Goal: Task Accomplishment & Management: Complete application form

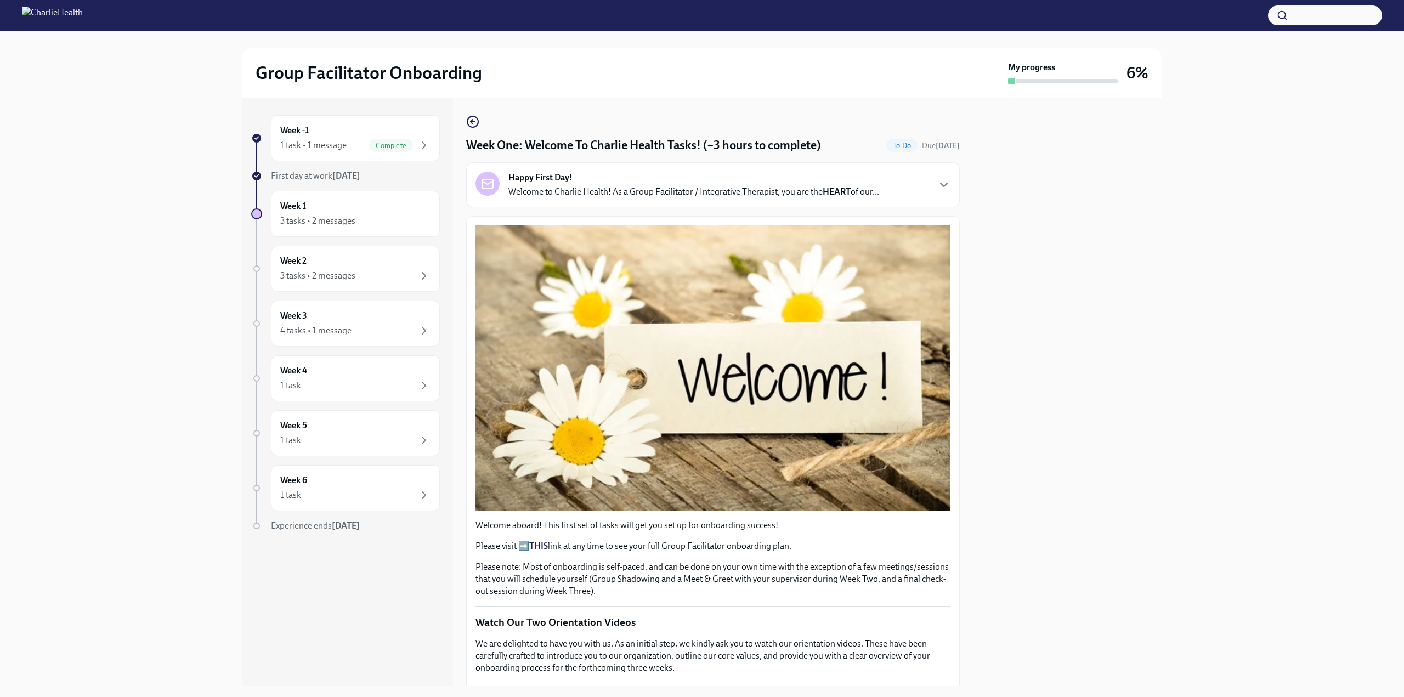
scroll to position [203, 0]
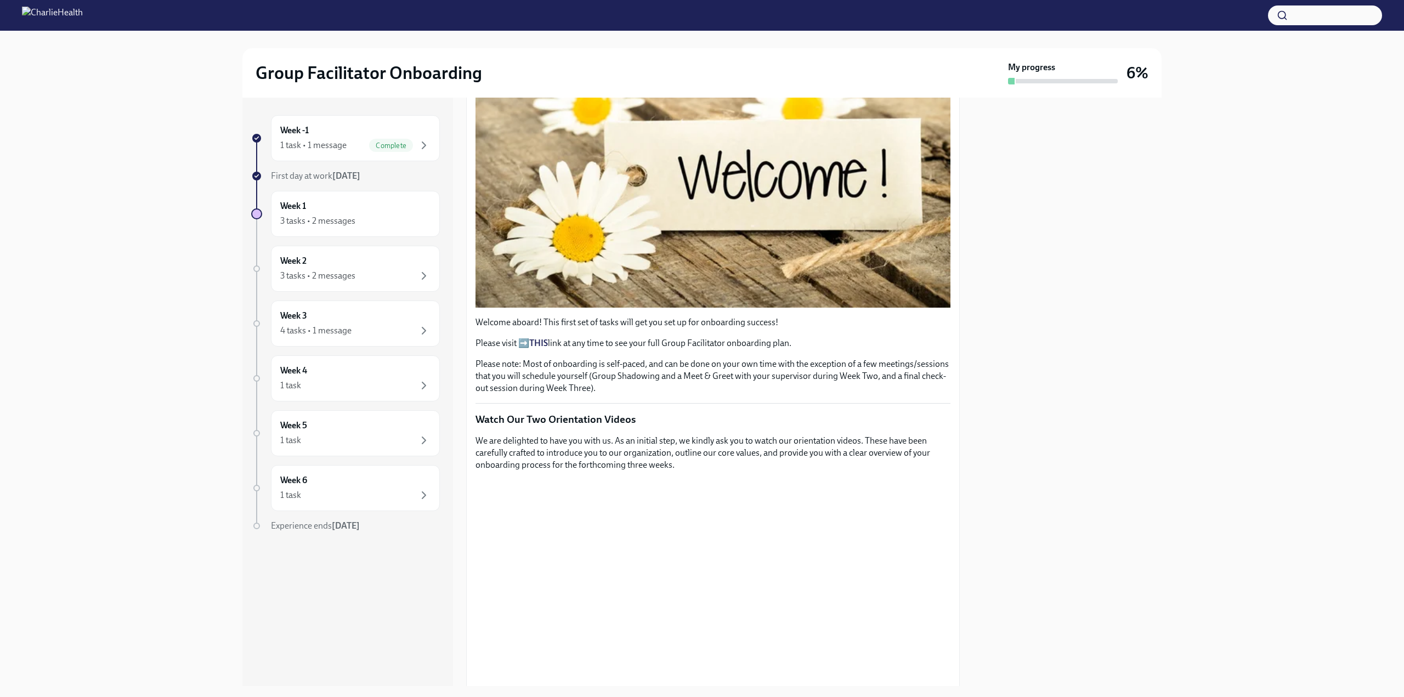
click at [1225, 280] on div "Week -1 1 task • 1 message Complete First day at work [DATE] Week 1 3 tasks • 2…" at bounding box center [702, 392] width 1369 height 589
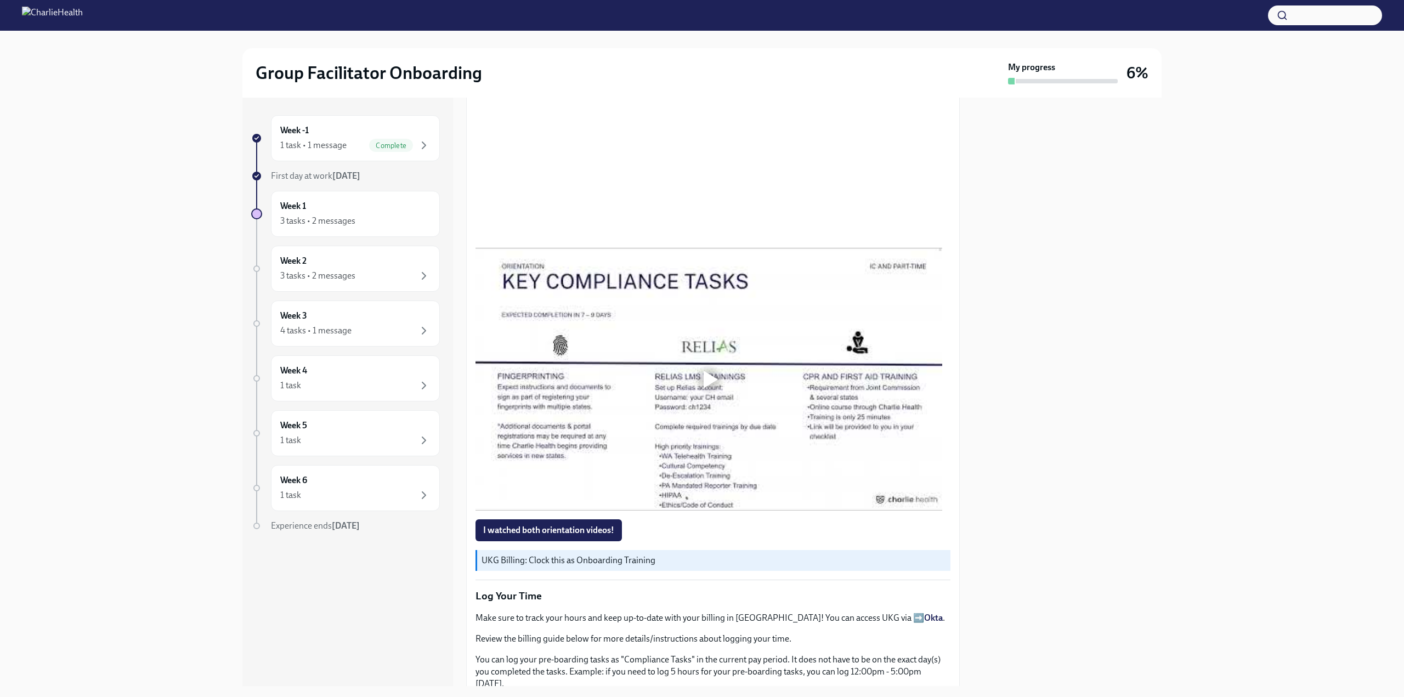
scroll to position [714, 0]
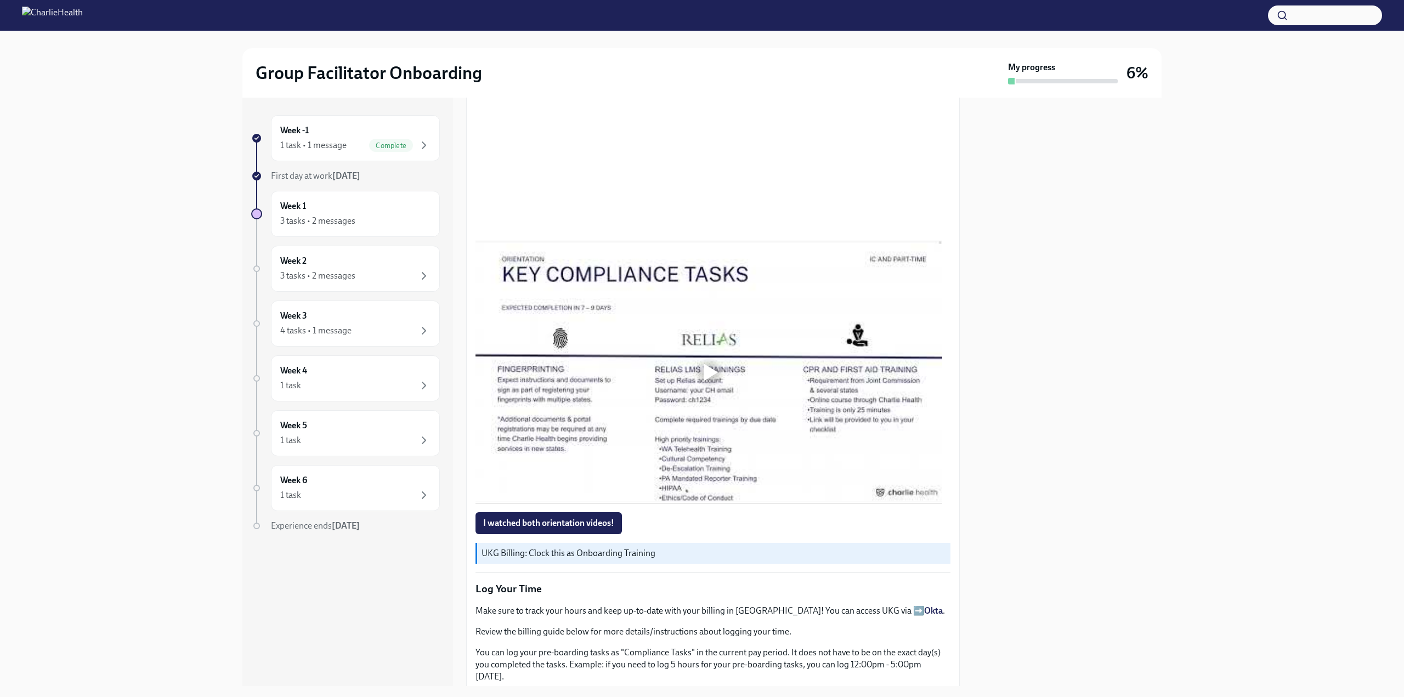
click at [704, 364] on div at bounding box center [711, 373] width 14 height 18
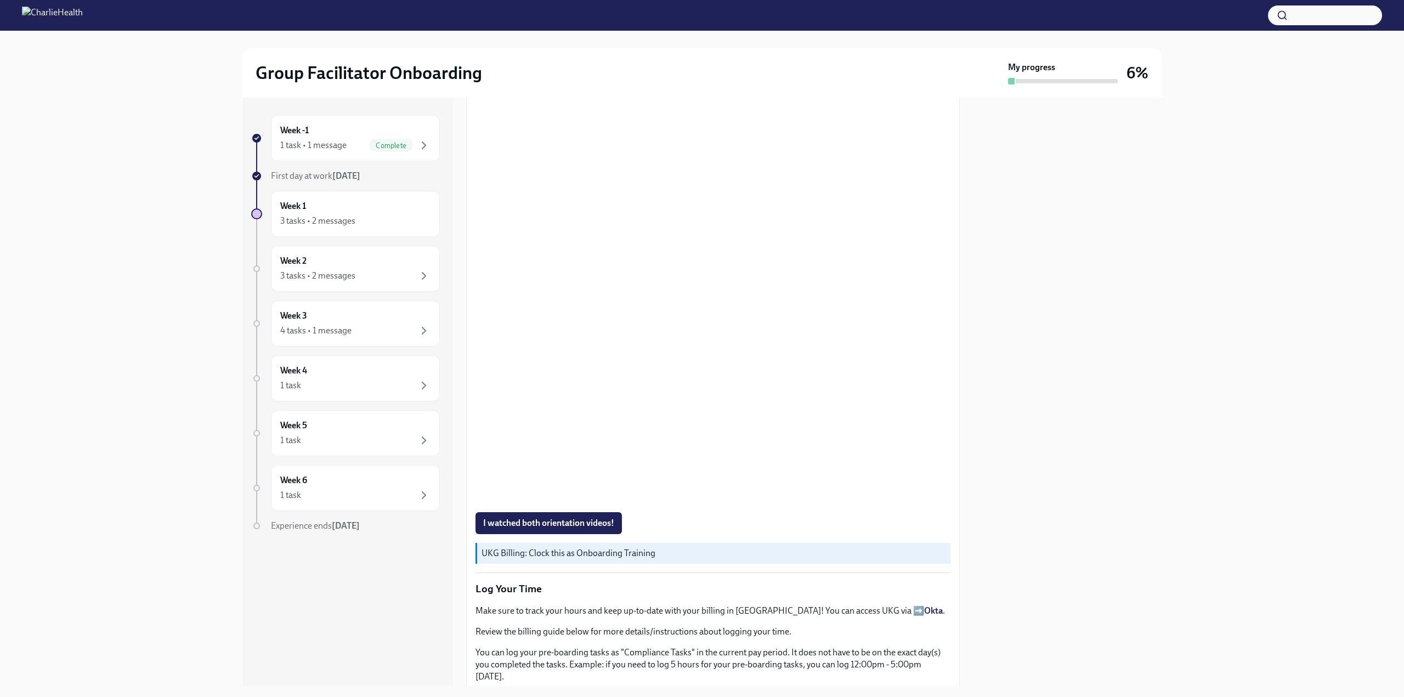
click at [951, 355] on div "Welcome aboard! This first set of tasks will get you set up for onboarding succ…" at bounding box center [713, 343] width 494 height 1681
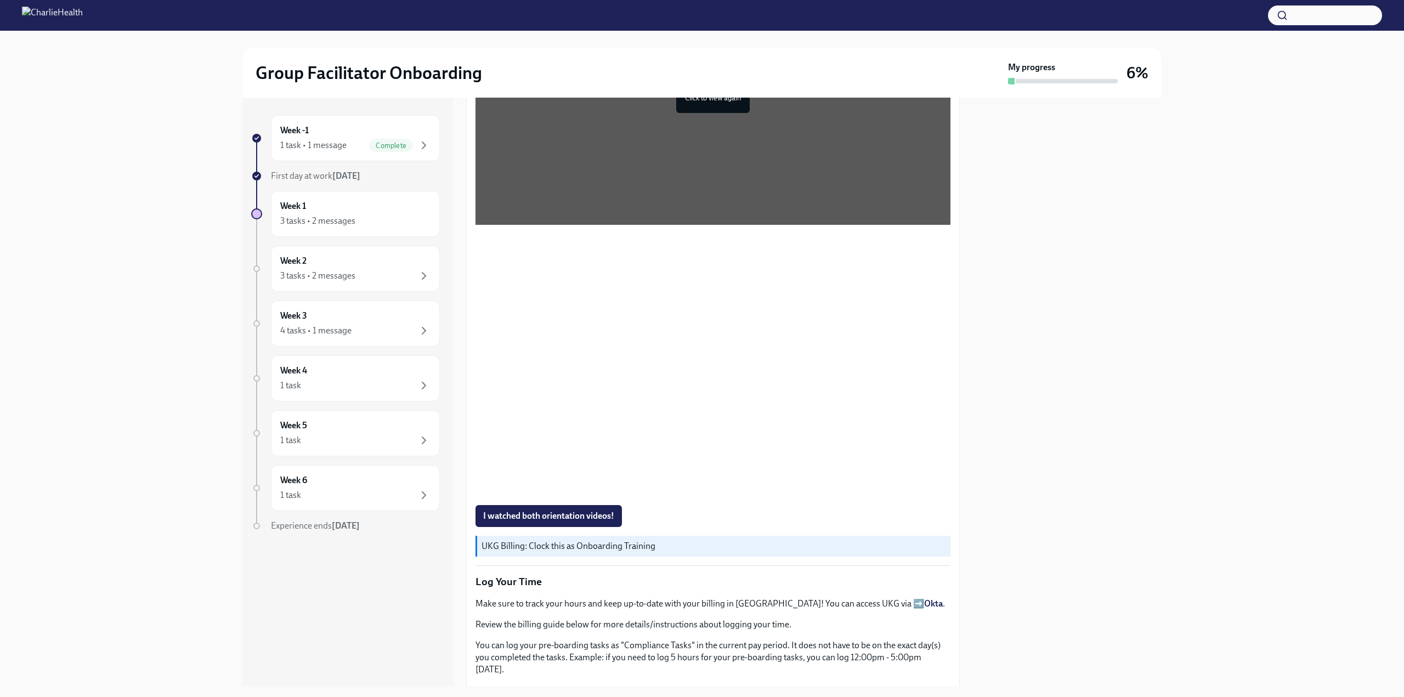
scroll to position [759, 0]
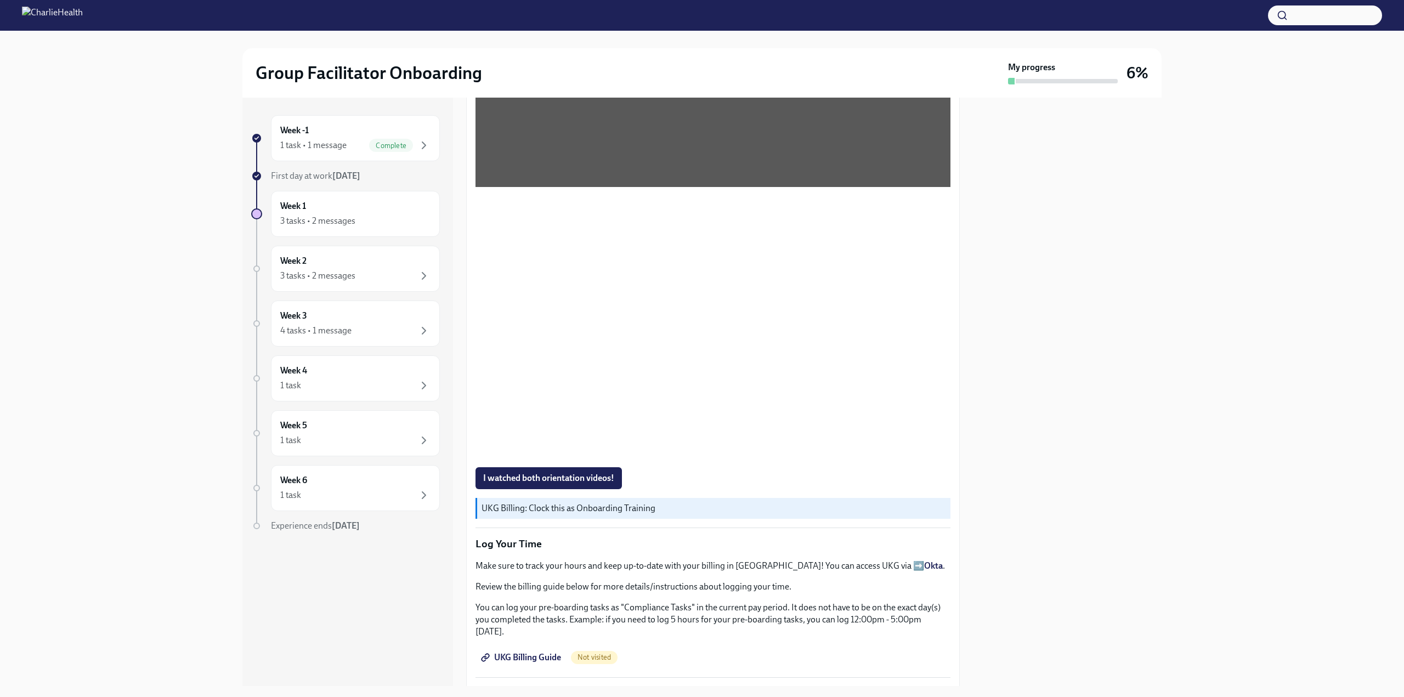
click at [501, 652] on span "UKG Billing Guide" at bounding box center [522, 657] width 78 height 11
click at [1046, 592] on div at bounding box center [1067, 392] width 189 height 589
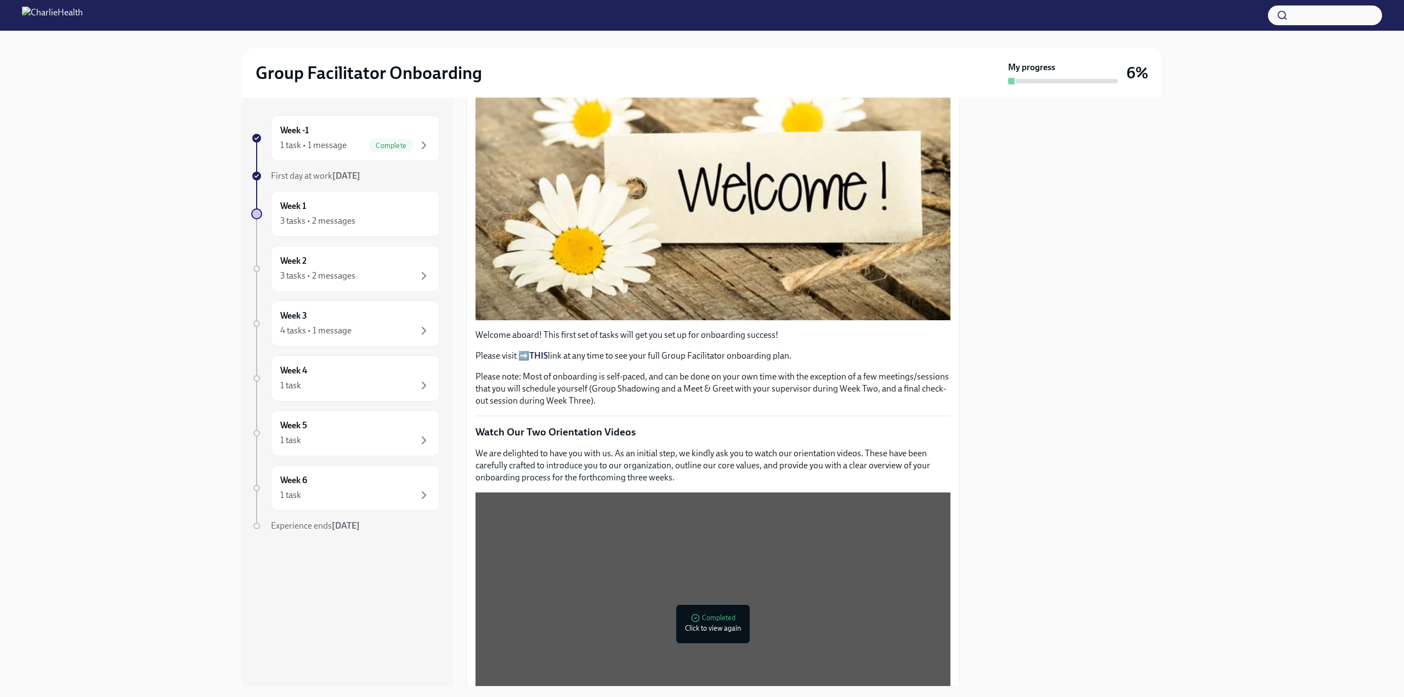
scroll to position [0, 0]
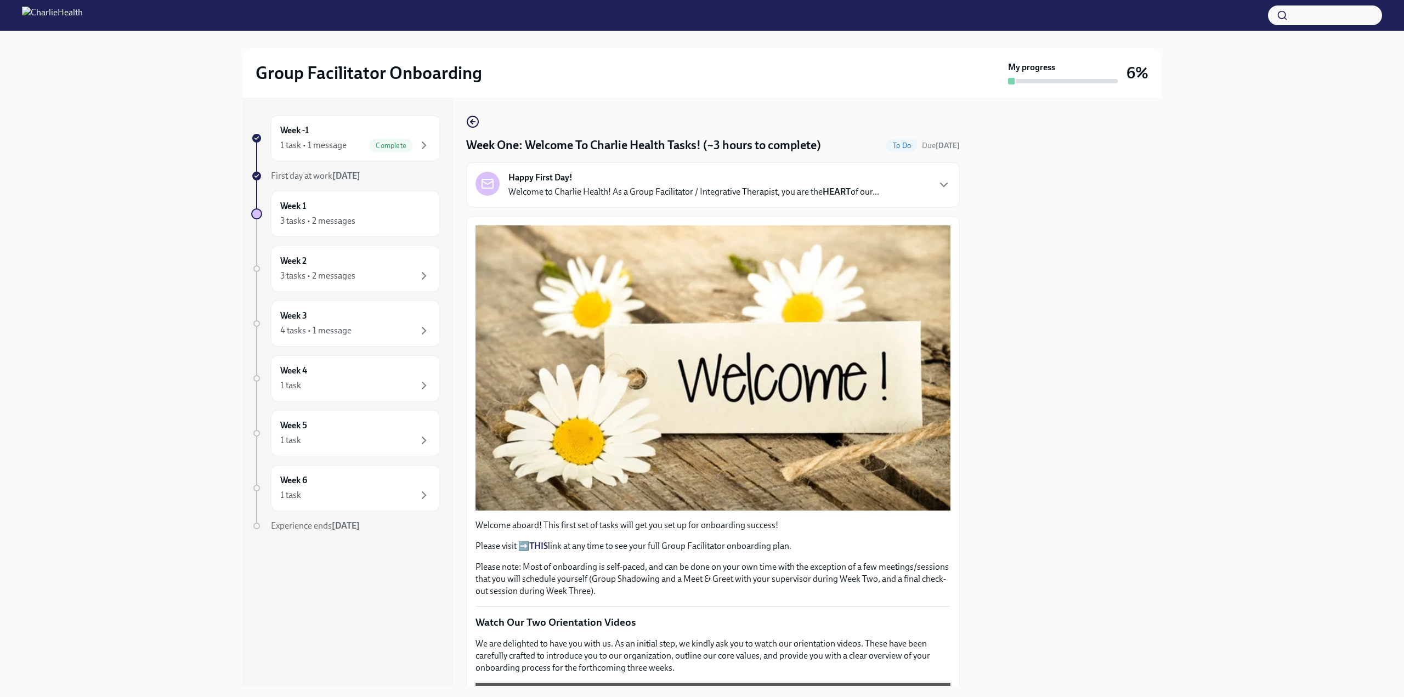
click at [647, 310] on button "Zoom image" at bounding box center [713, 367] width 475 height 285
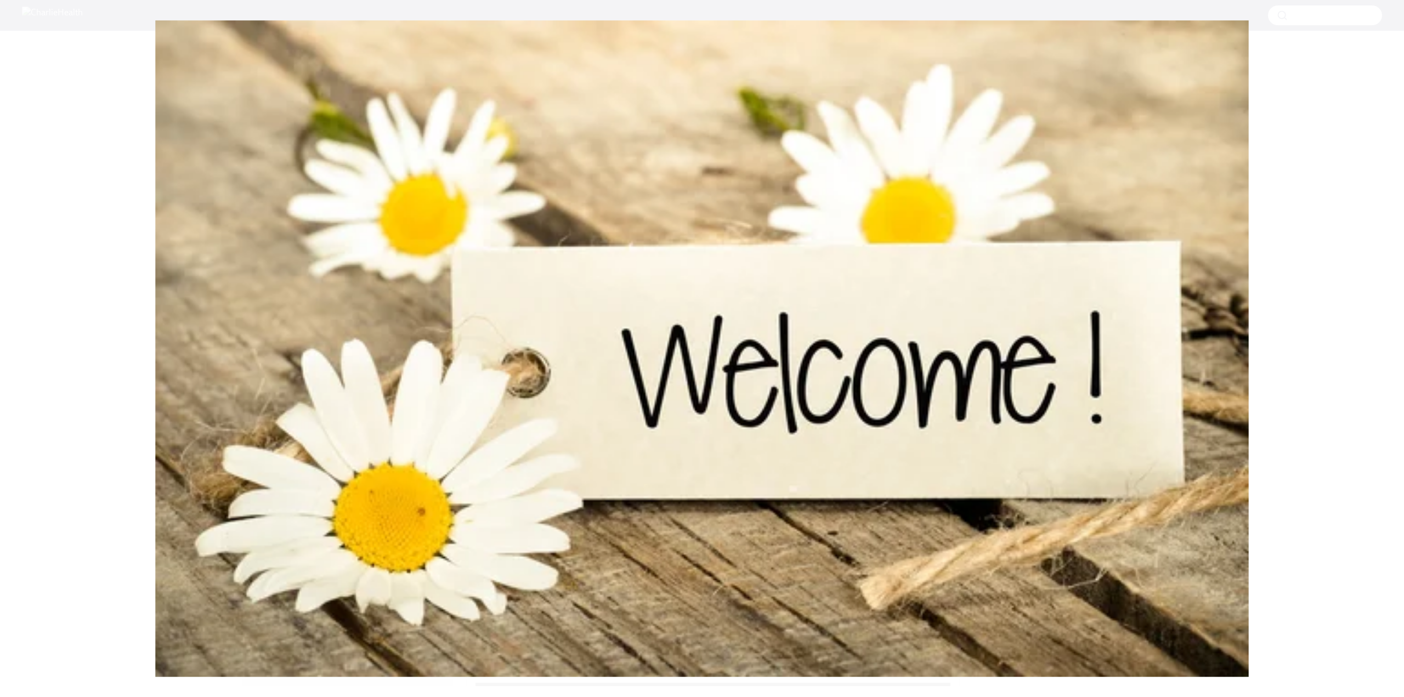
click at [588, 325] on button "Unzoom image" at bounding box center [702, 348] width 1404 height 697
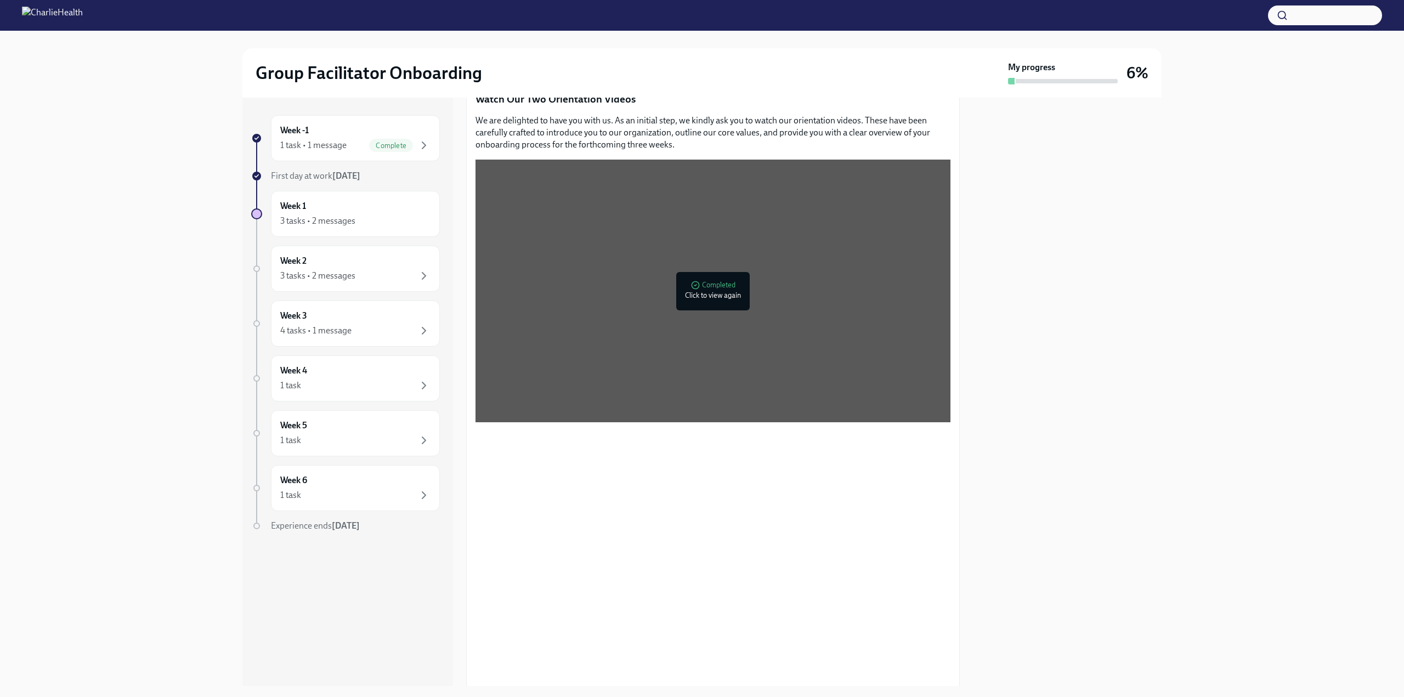
scroll to position [428, 0]
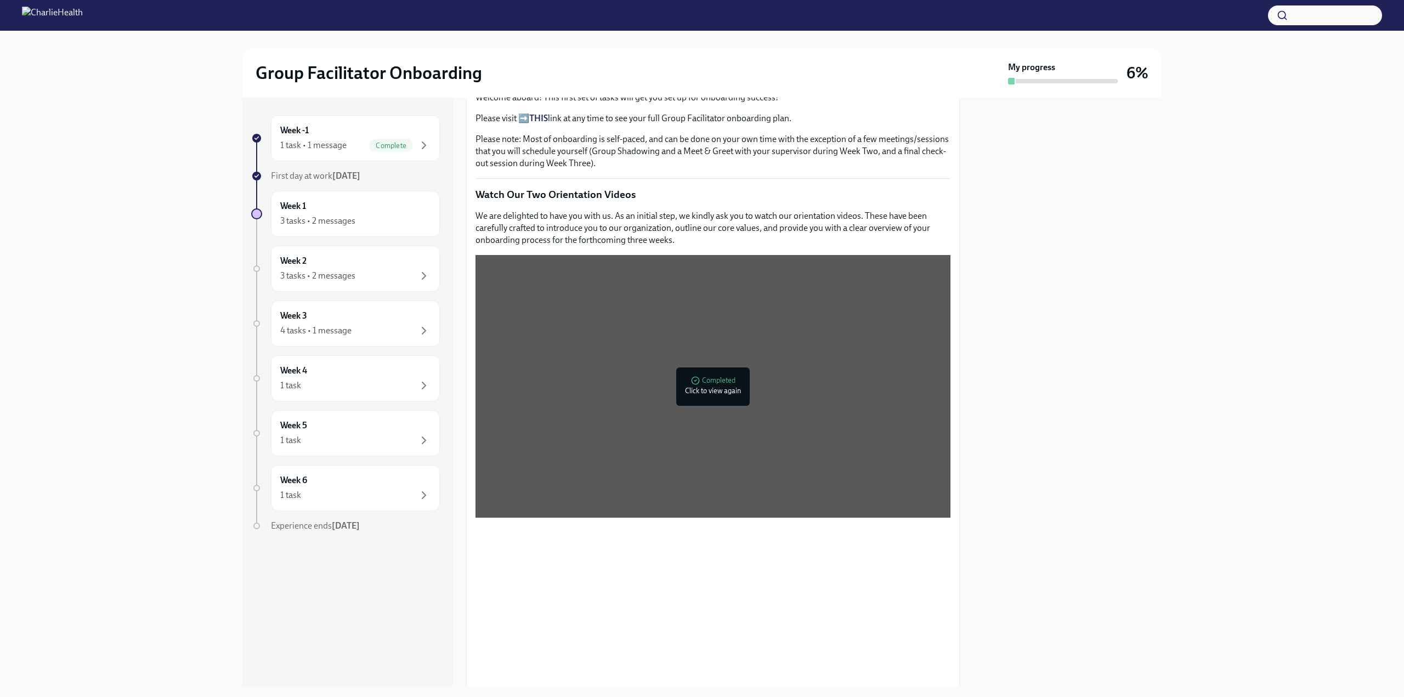
click at [964, 380] on div "Week -1 1 task • 1 message Complete First day at work [DATE] Week 1 3 tasks • 2…" at bounding box center [701, 392] width 919 height 589
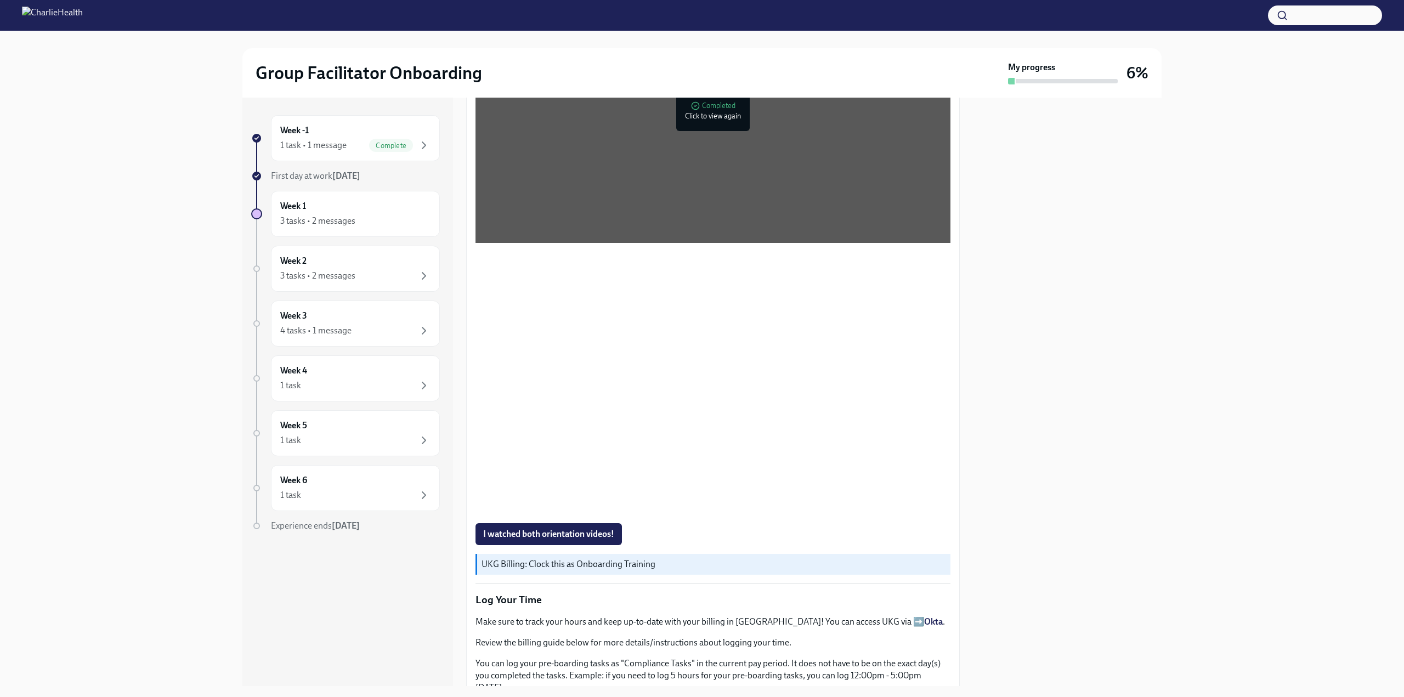
scroll to position [705, 0]
click at [549, 527] on span "I watched both orientation videos!" at bounding box center [548, 532] width 131 height 11
drag, startPoint x: 960, startPoint y: 412, endPoint x: 957, endPoint y: 455, distance: 42.9
click at [957, 455] on div "Week -1 1 task • 1 message Complete First day at work [DATE] Week 1 3 tasks • 2…" at bounding box center [701, 392] width 919 height 589
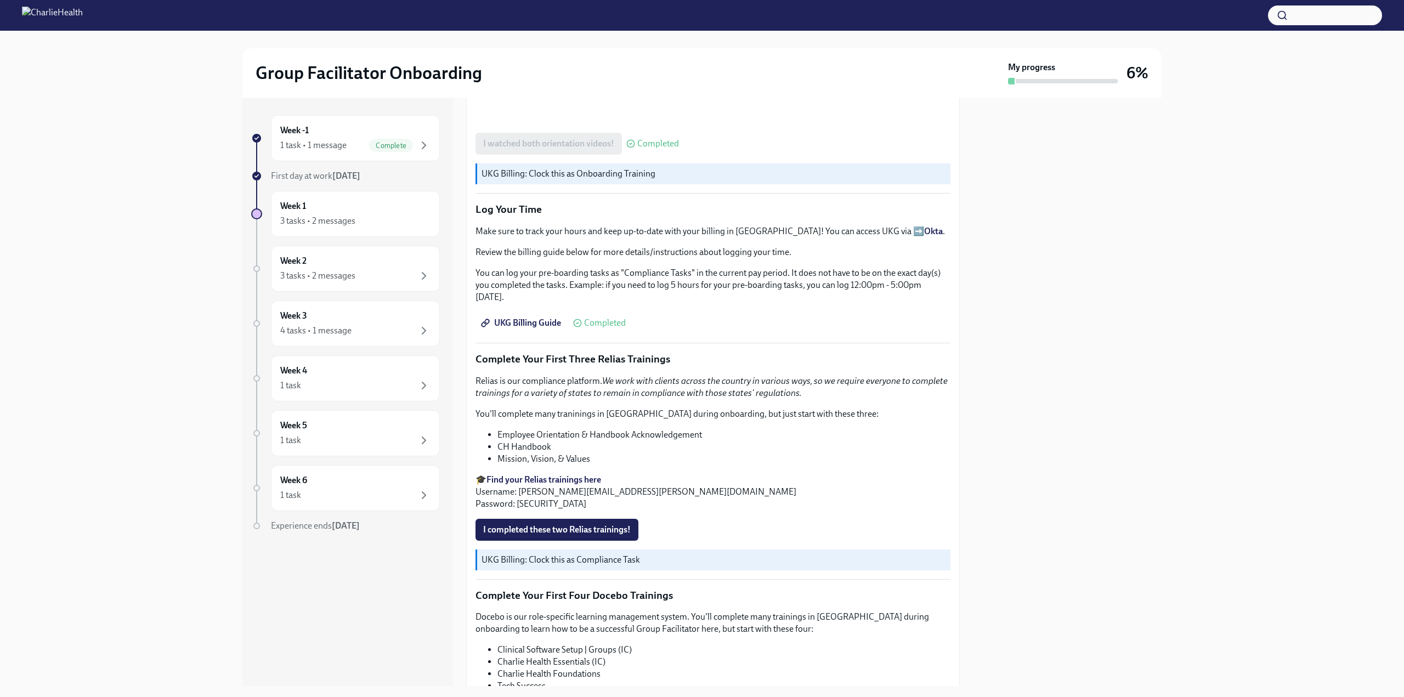
scroll to position [1264, 0]
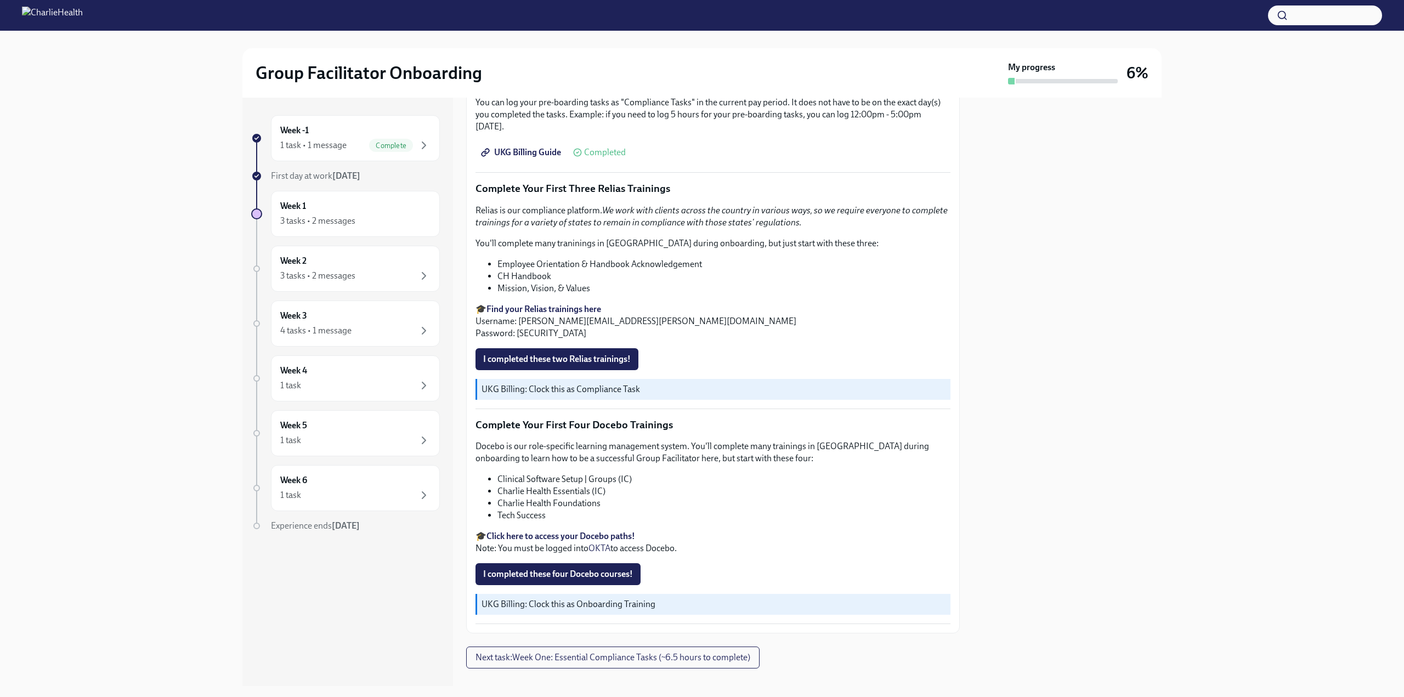
click at [558, 306] on strong "Find your Relias trainings here" at bounding box center [544, 309] width 115 height 10
drag, startPoint x: 659, startPoint y: 311, endPoint x: 521, endPoint y: 315, distance: 138.8
click at [521, 315] on p "🎓 Find your Relias trainings here Username: [PERSON_NAME][EMAIL_ADDRESS][PERSON…" at bounding box center [713, 321] width 475 height 36
copy p "[PERSON_NAME][EMAIL_ADDRESS][PERSON_NAME][DOMAIN_NAME]"
drag, startPoint x: 558, startPoint y: 327, endPoint x: 516, endPoint y: 335, distance: 43.5
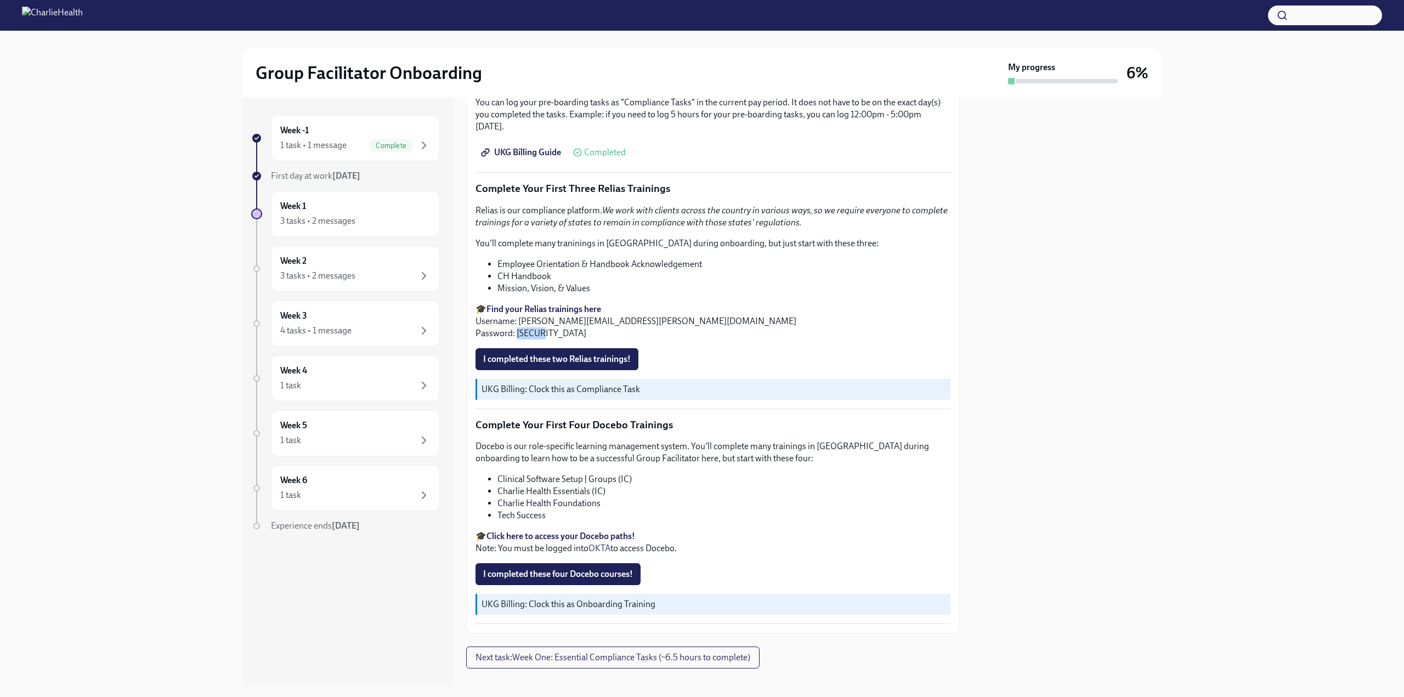
copy p "ch1234"
click at [546, 360] on button "I completed these two Relias trainings!" at bounding box center [557, 359] width 163 height 22
click at [960, 546] on div "Week -1 1 task • 1 message Complete First day at work [DATE] Week 1 3 tasks • 2…" at bounding box center [701, 392] width 919 height 589
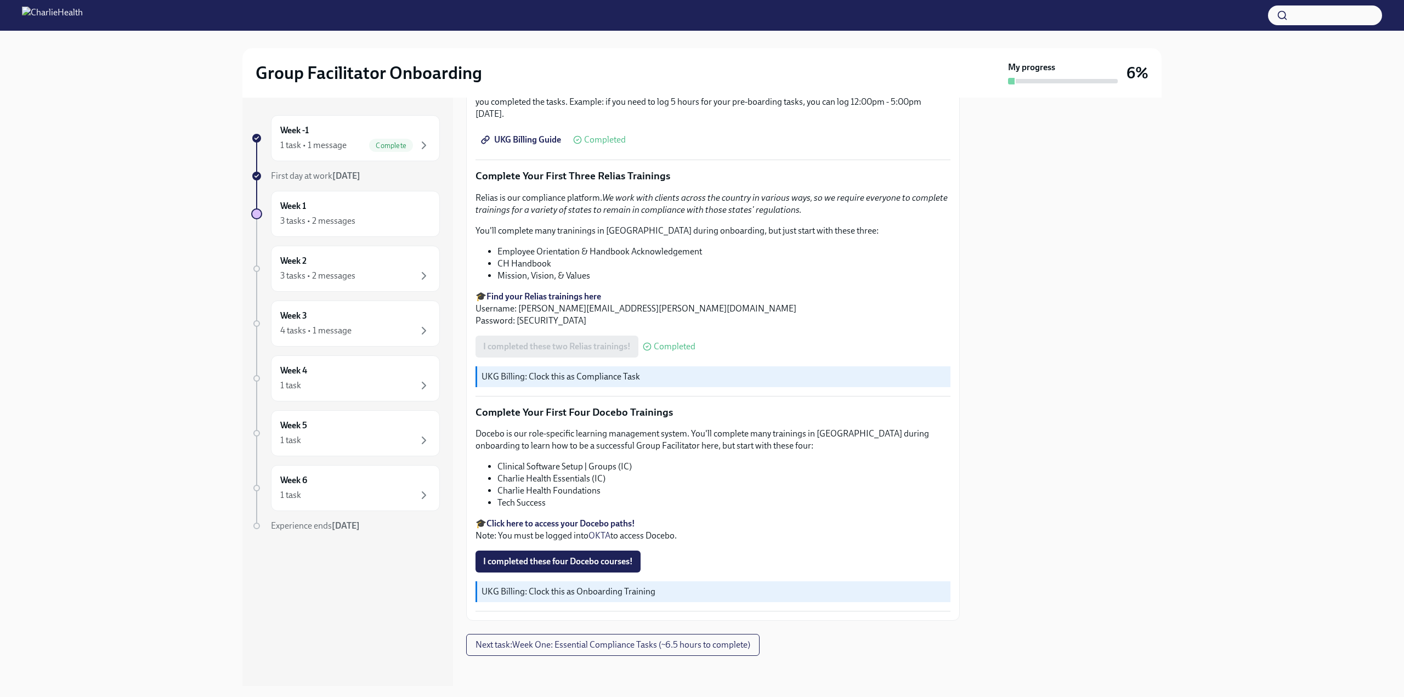
click at [599, 522] on strong "Click here to access your Docebo paths!" at bounding box center [561, 523] width 149 height 10
click at [551, 562] on span "I completed these four Docebo courses!" at bounding box center [558, 561] width 150 height 11
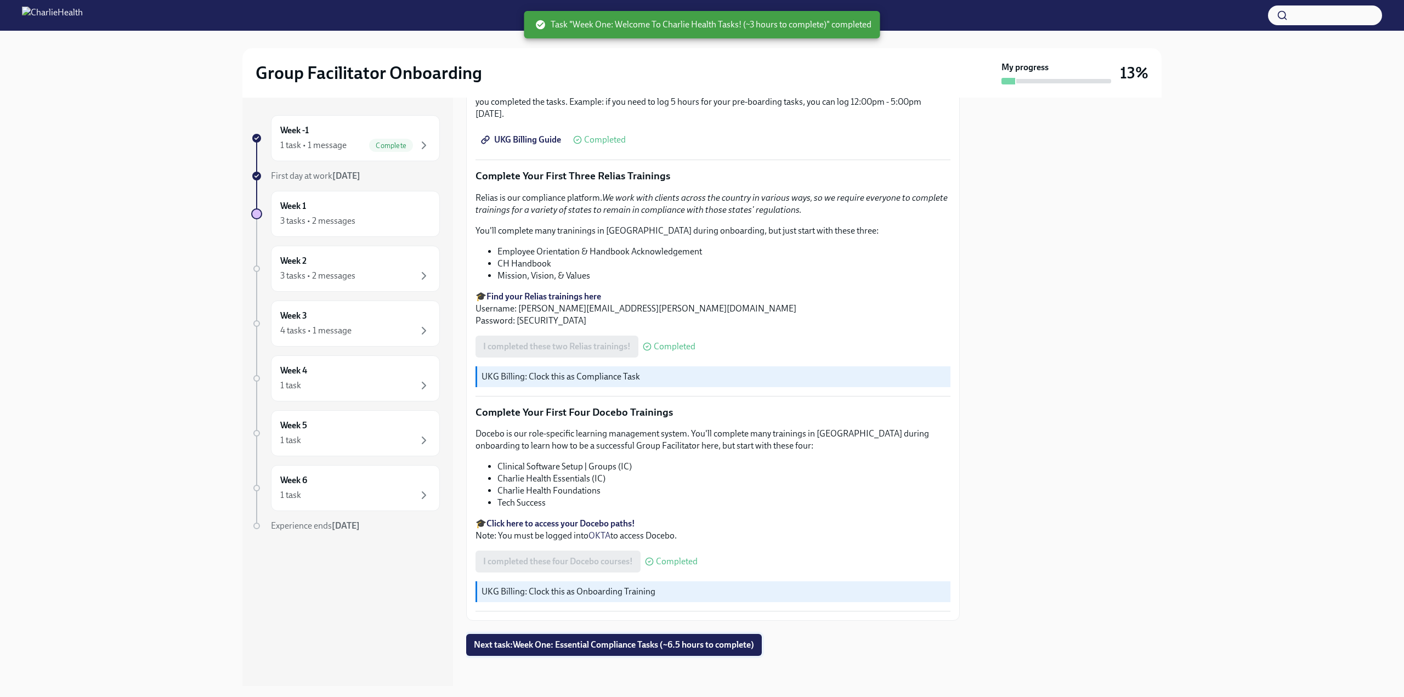
click at [618, 644] on span "Next task : Week One: Essential Compliance Tasks (~6.5 hours to complete)" at bounding box center [614, 645] width 280 height 11
